Goal: Task Accomplishment & Management: Complete application form

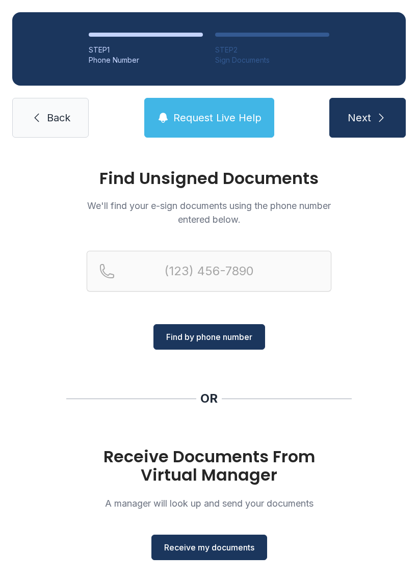
click at [216, 543] on span "Receive my documents" at bounding box center [209, 547] width 90 height 12
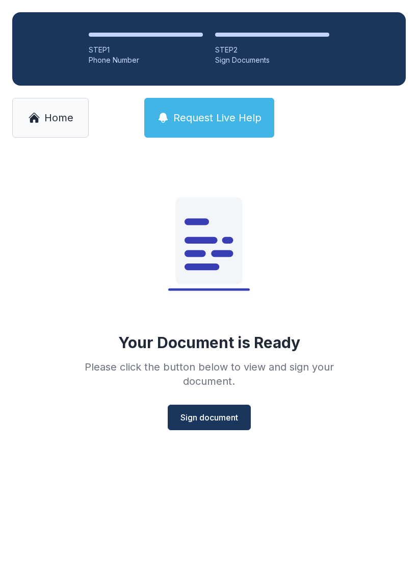
click at [220, 419] on span "Sign document" at bounding box center [209, 417] width 58 height 12
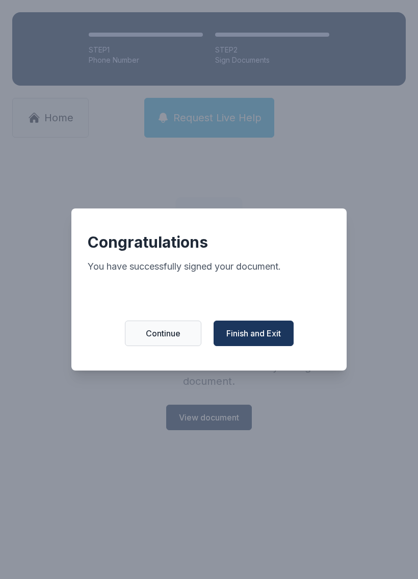
click at [261, 339] on span "Finish and Exit" at bounding box center [253, 333] width 54 height 12
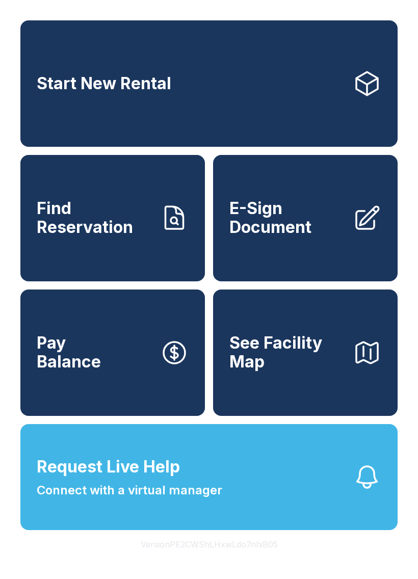
click at [312, 232] on span "E-Sign Document" at bounding box center [286, 217] width 115 height 37
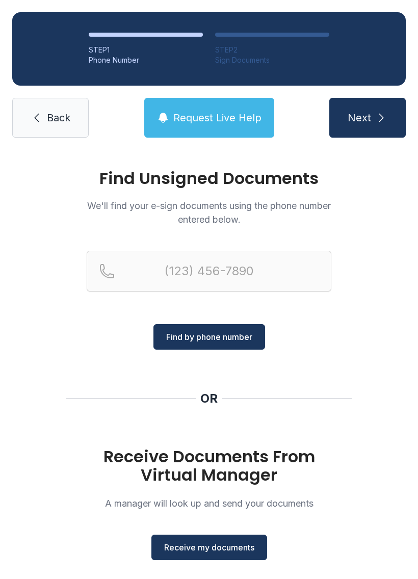
click at [58, 125] on link "Back" at bounding box center [50, 118] width 76 height 40
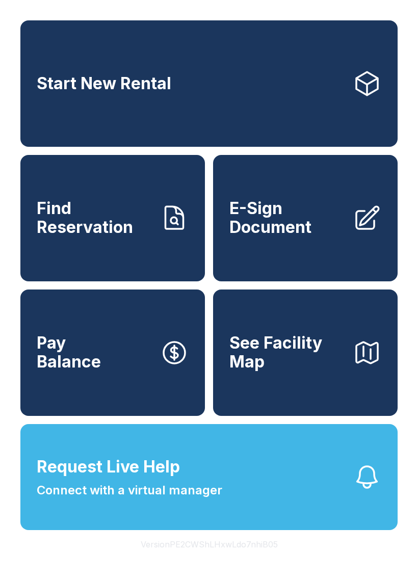
click at [332, 209] on link "E-Sign Document" at bounding box center [305, 218] width 184 height 126
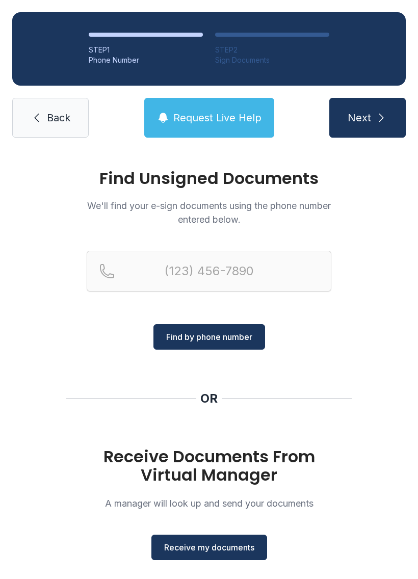
click at [230, 551] on span "Receive my documents" at bounding box center [209, 547] width 90 height 12
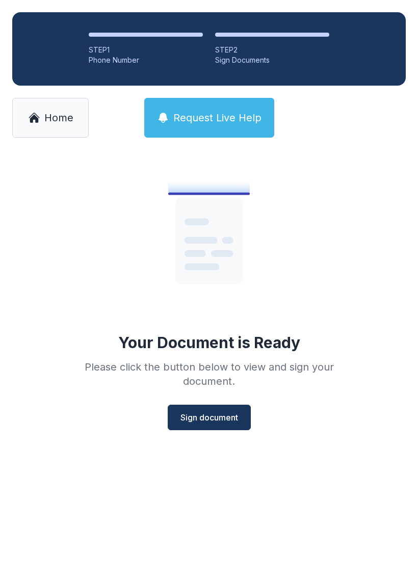
click at [220, 411] on span "Sign document" at bounding box center [209, 417] width 58 height 12
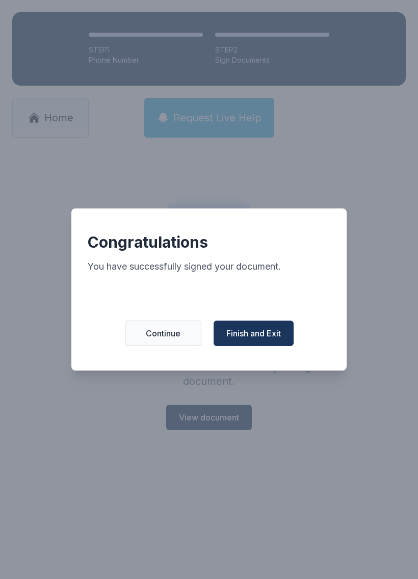
click at [280, 338] on span "Finish and Exit" at bounding box center [253, 333] width 54 height 12
